Goal: Navigation & Orientation: Find specific page/section

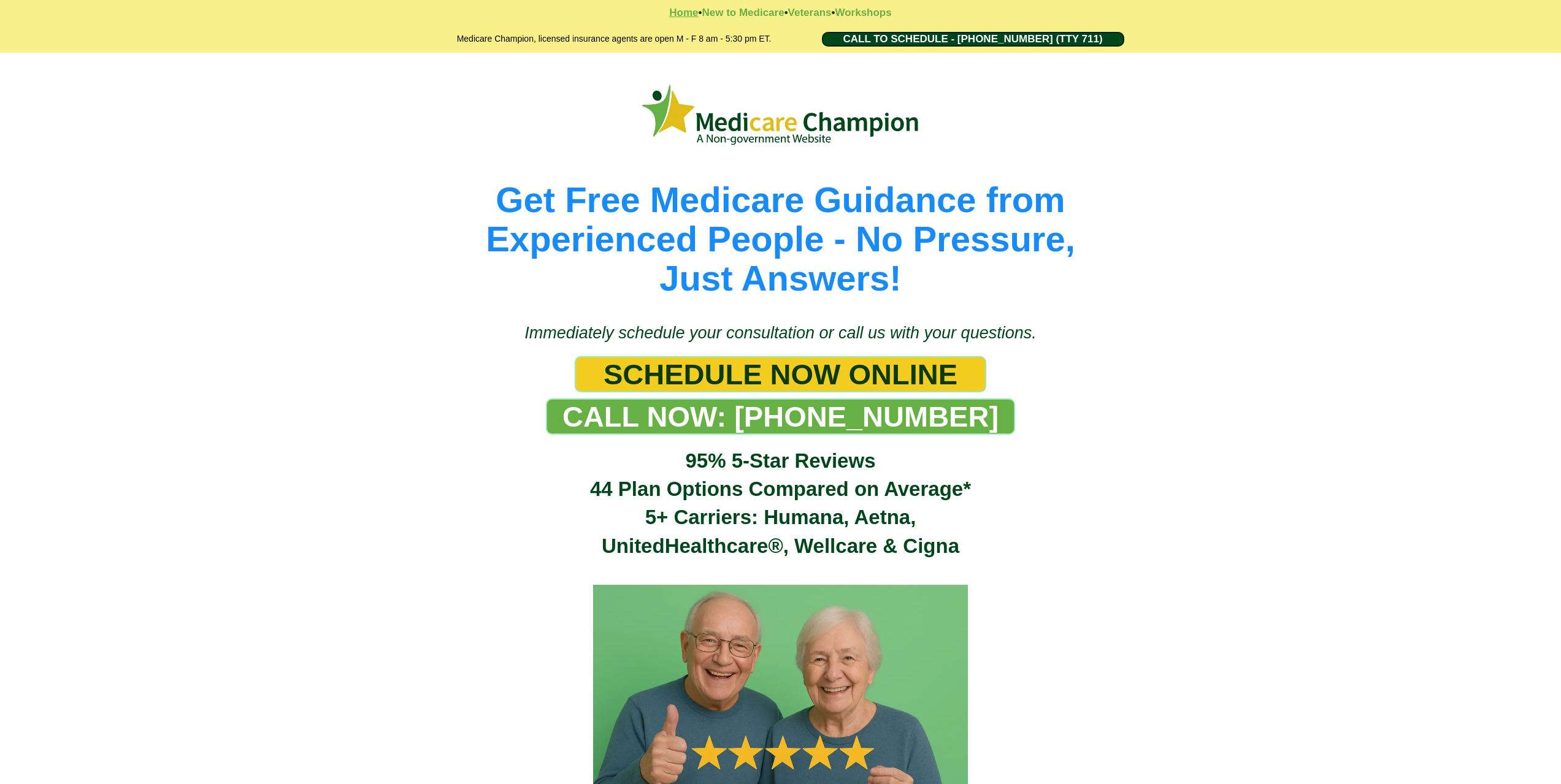
click at [681, 11] on strong "Home" at bounding box center [683, 12] width 29 height 12
click at [1173, 273] on div "Get Free Medicare Guidance from Experienced People - No Pressure, Just Answers!" at bounding box center [780, 181] width 1561 height 257
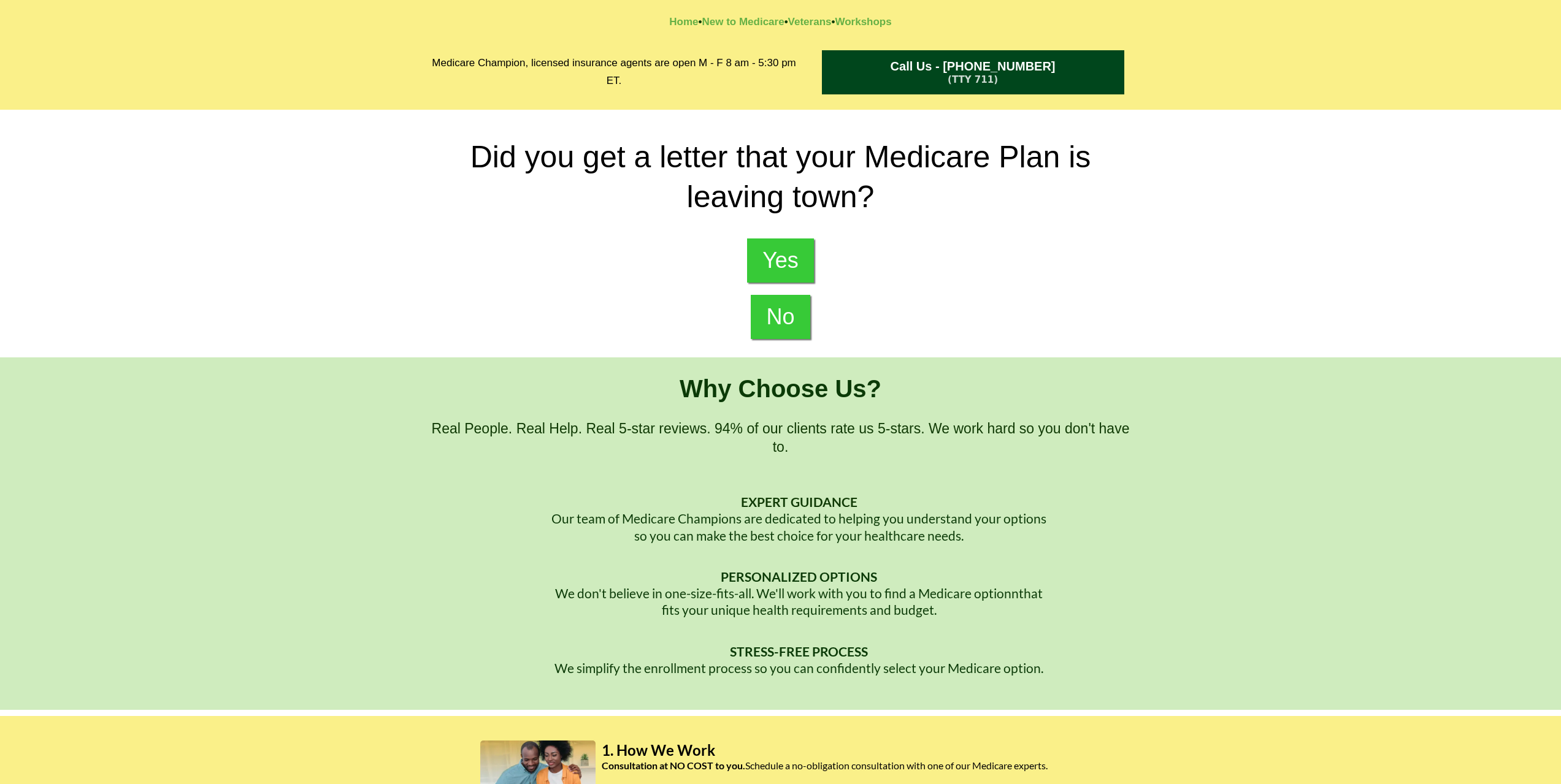
click at [969, 222] on div "Did you get a letter that your Medicare Plan is leaving town?" at bounding box center [780, 177] width 718 height 92
